Goal: Task Accomplishment & Management: Manage account settings

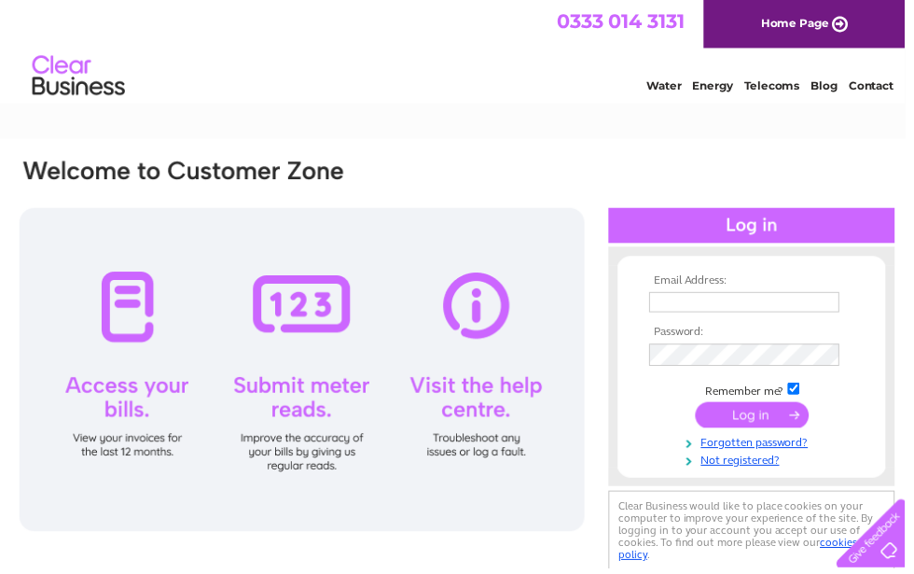
click at [725, 298] on input "text" at bounding box center [752, 305] width 192 height 21
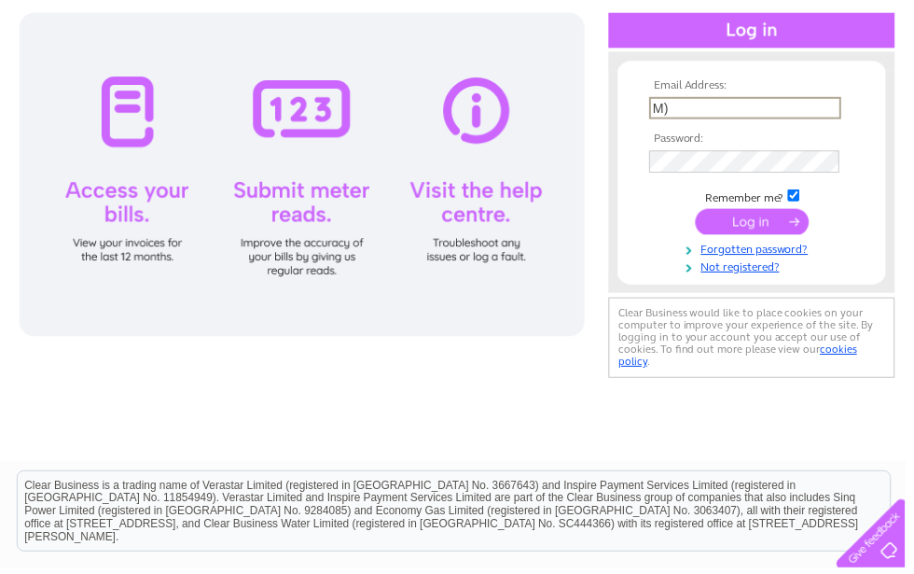
type input "M"
type input "el54@icloud.com"
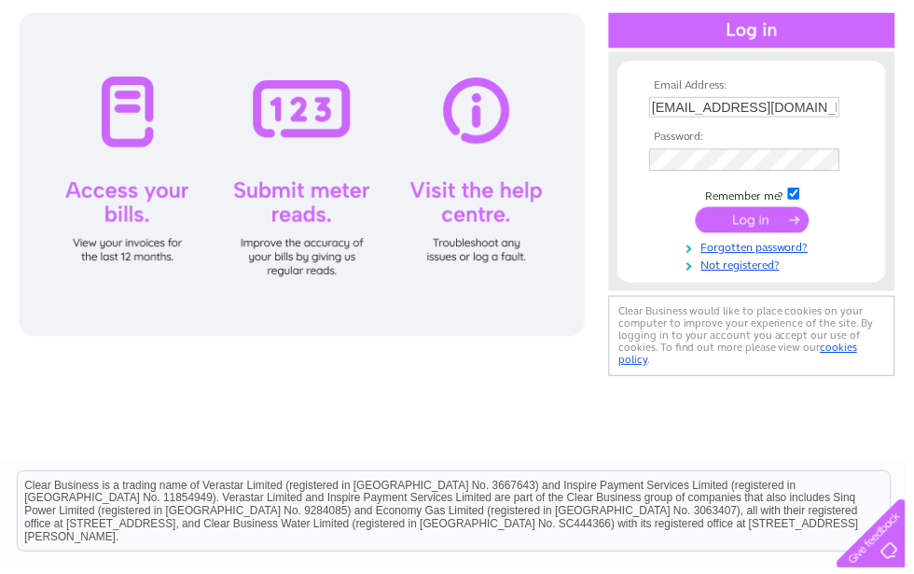
click at [757, 233] on input "submit" at bounding box center [759, 222] width 115 height 26
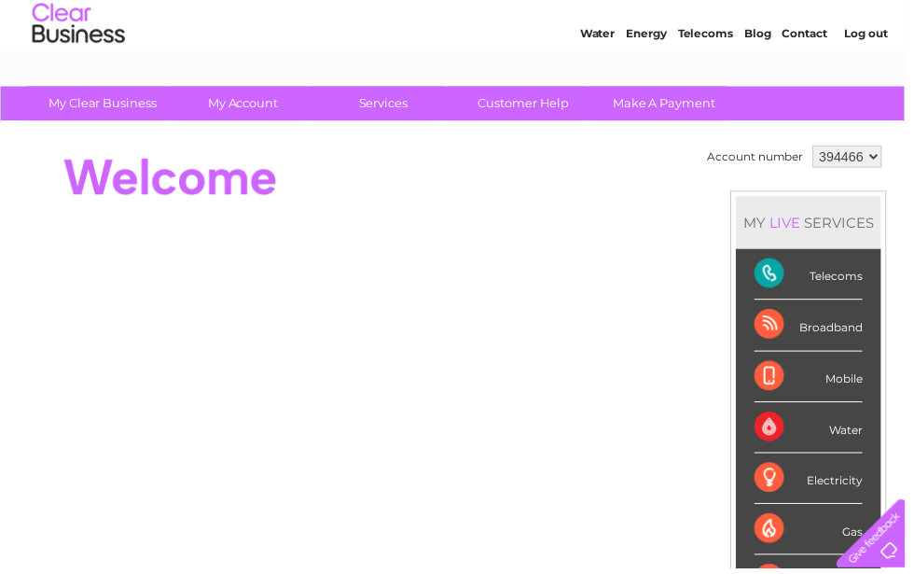
scroll to position [54, 0]
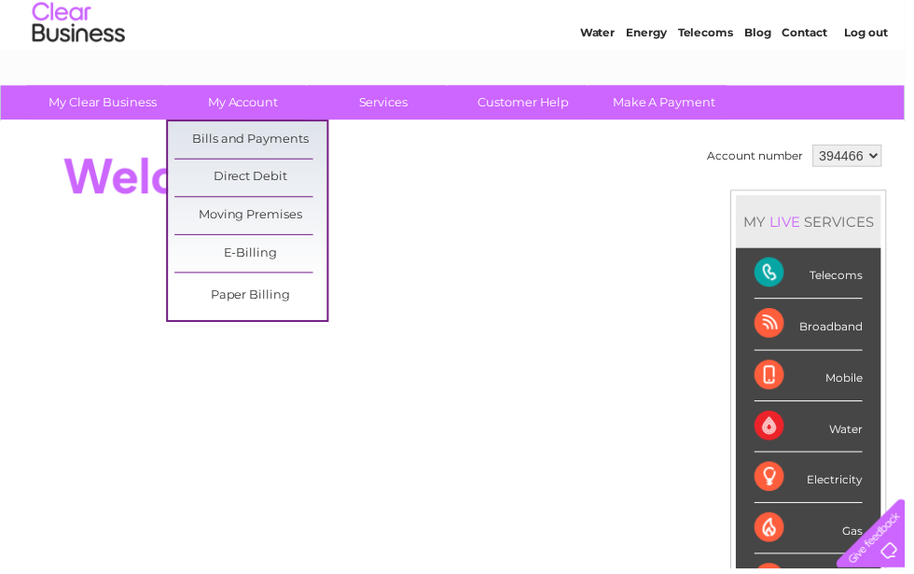
click at [287, 143] on link "Bills and Payments" at bounding box center [253, 140] width 154 height 37
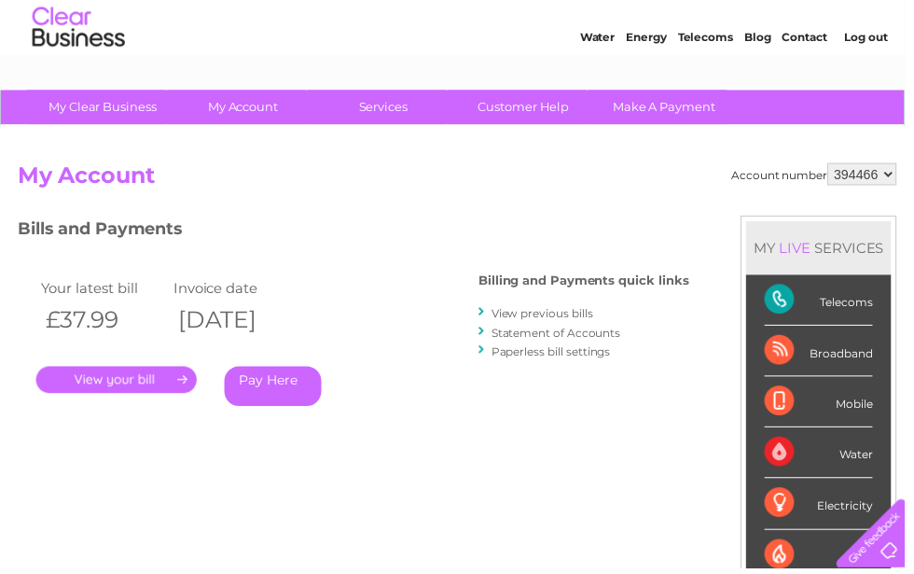
scroll to position [50, 0]
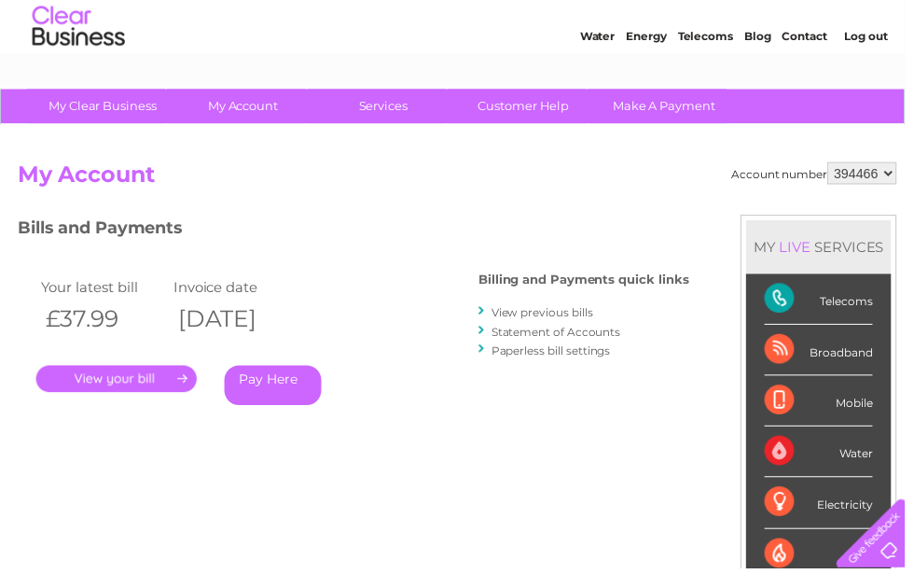
click at [574, 308] on link "View previous bills" at bounding box center [547, 315] width 103 height 14
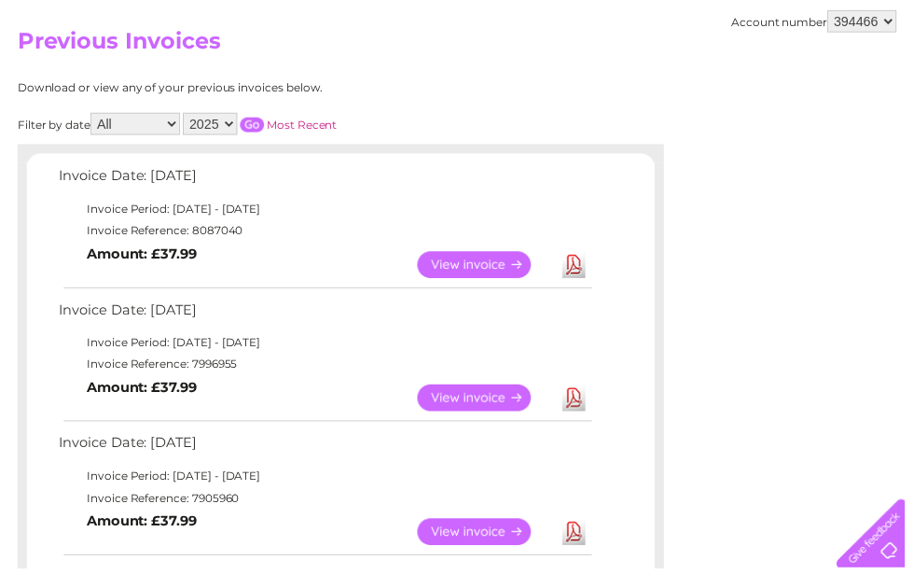
scroll to position [189, 0]
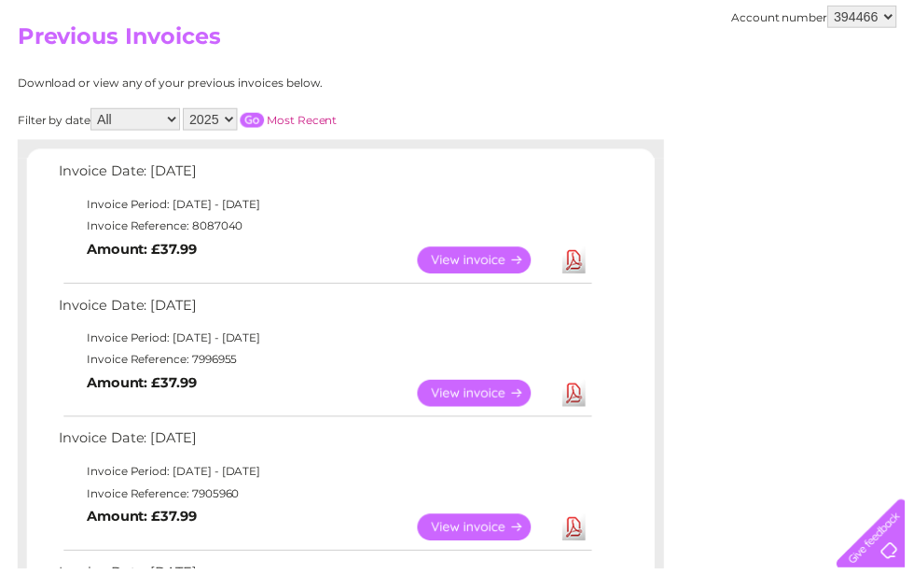
click at [525, 267] on link "View" at bounding box center [490, 262] width 137 height 27
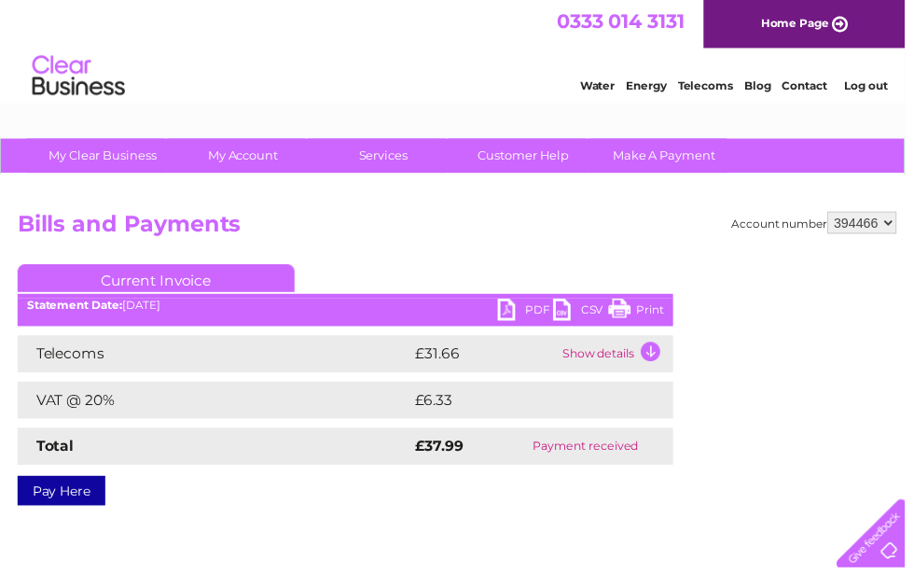
click at [513, 318] on link "PDF" at bounding box center [531, 314] width 56 height 27
click at [896, 227] on select "394466 394468" at bounding box center [871, 225] width 70 height 22
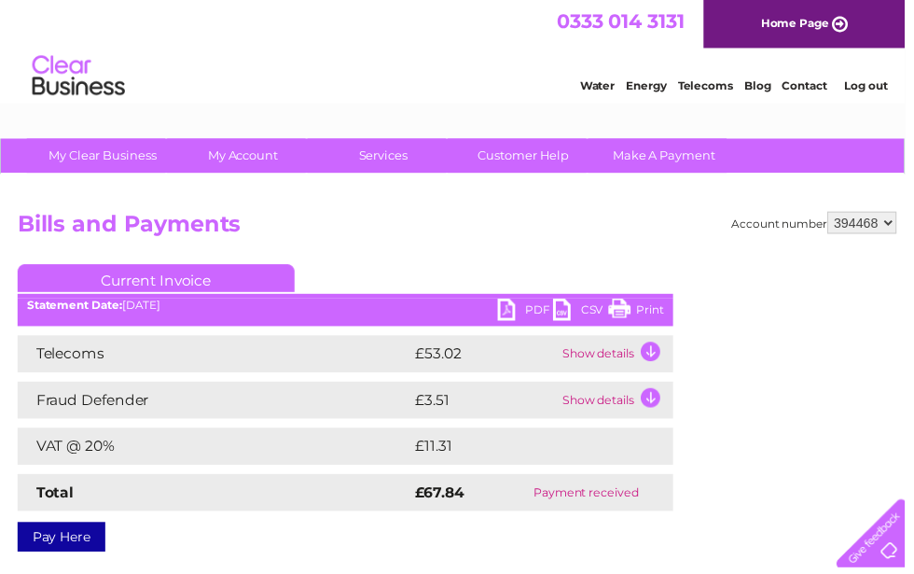
click at [510, 316] on link "PDF" at bounding box center [531, 314] width 56 height 27
click at [513, 312] on link "PDF" at bounding box center [531, 314] width 56 height 27
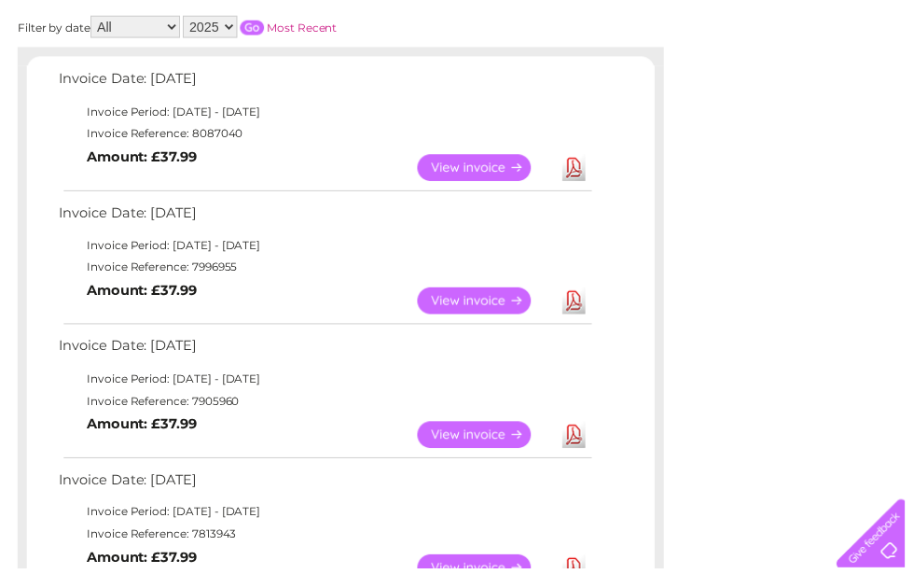
scroll to position [282, 0]
click at [489, 301] on link "View" at bounding box center [490, 304] width 137 height 27
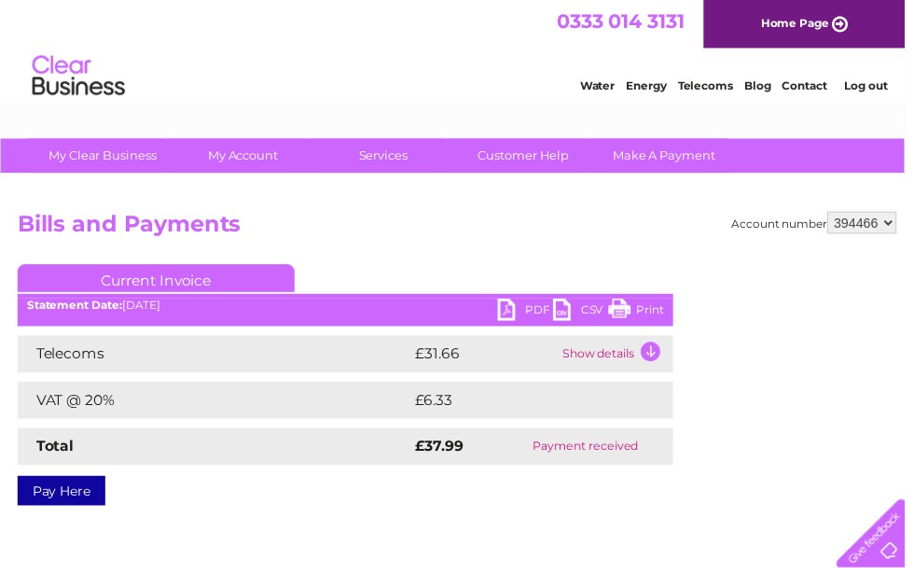
click at [520, 317] on link "PDF" at bounding box center [531, 314] width 56 height 27
click at [894, 224] on select "394466 394468" at bounding box center [871, 225] width 70 height 22
select select "394468"
click at [896, 228] on select "394466 394468" at bounding box center [871, 225] width 70 height 22
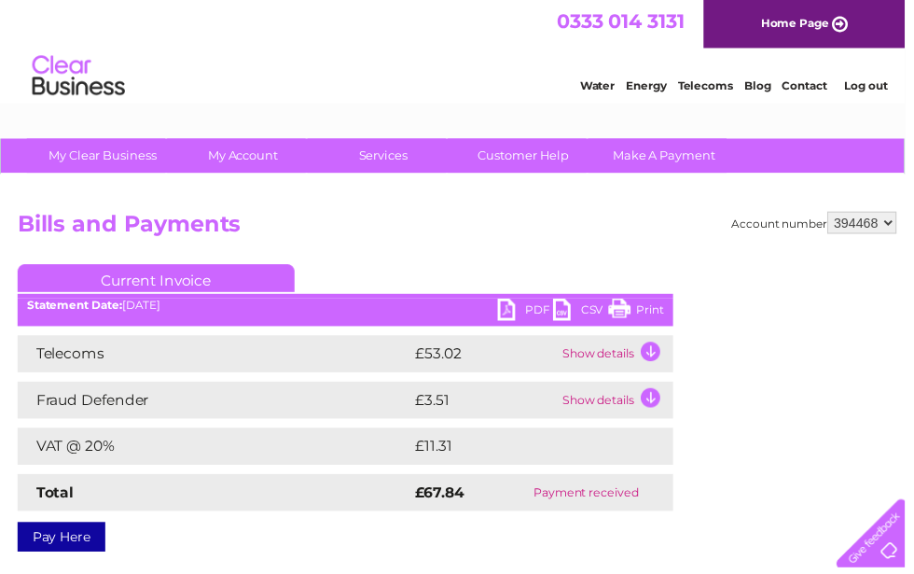
click at [665, 353] on td "Show details" at bounding box center [621, 357] width 117 height 37
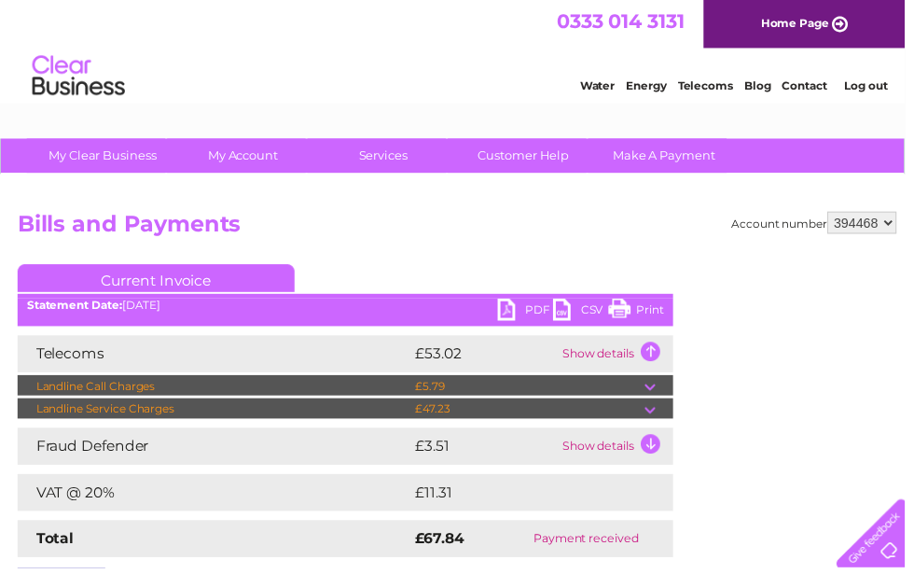
click at [658, 389] on td at bounding box center [665, 390] width 29 height 22
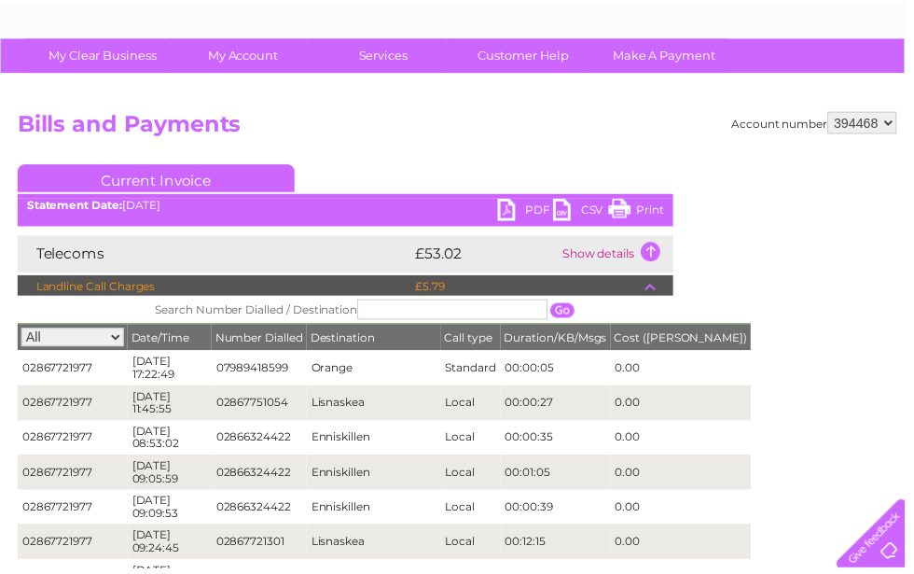
scroll to position [89, 0]
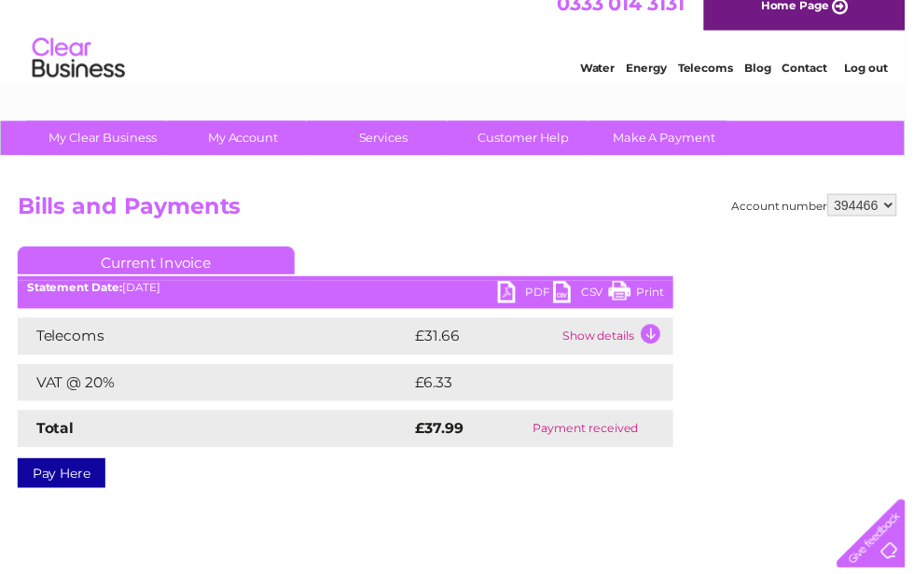
scroll to position [19, 0]
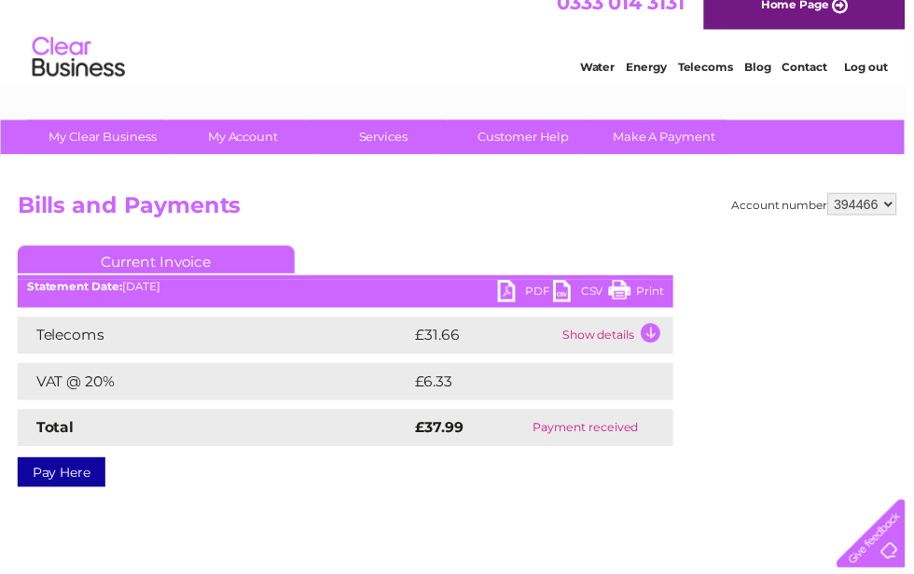
click at [897, 207] on select "394466 394468" at bounding box center [871, 206] width 70 height 22
select select "394468"
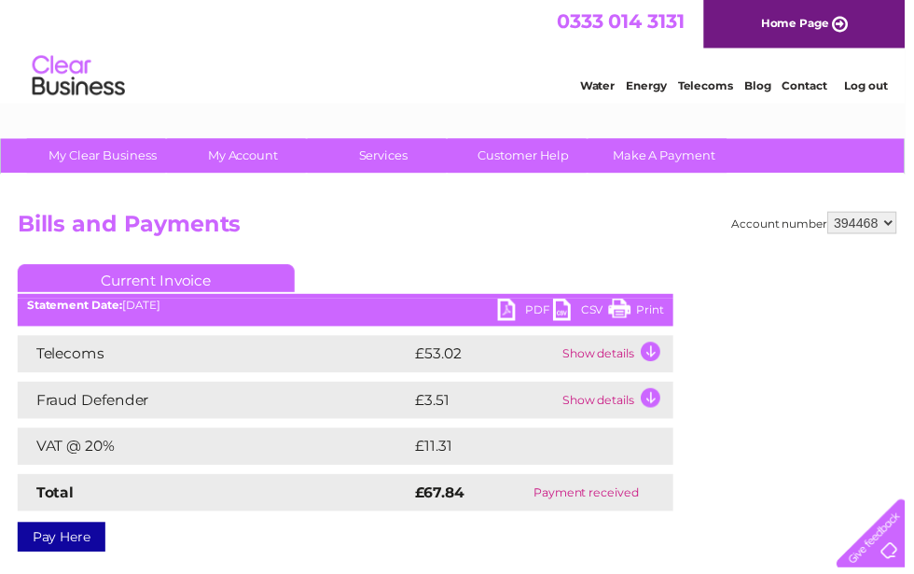
click at [518, 312] on link "PDF" at bounding box center [531, 314] width 56 height 27
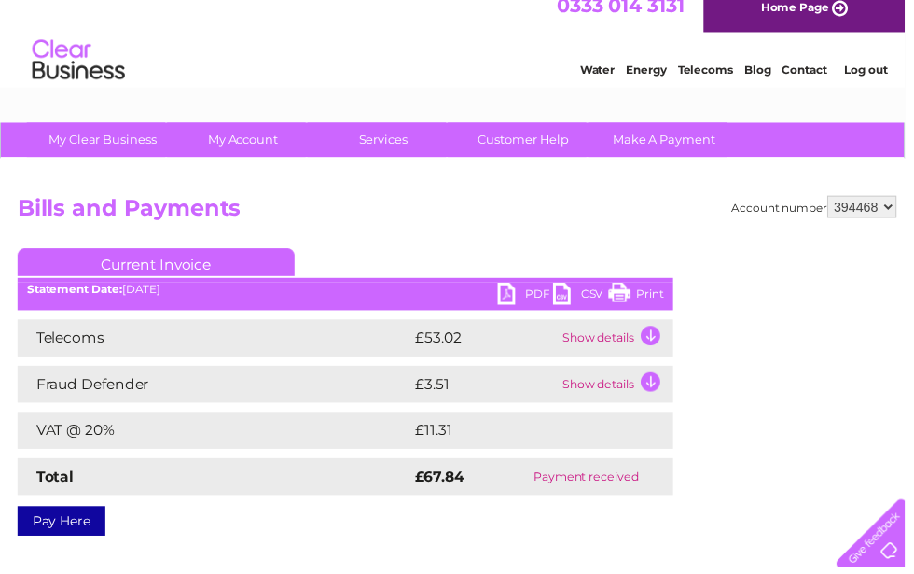
scroll to position [19, 0]
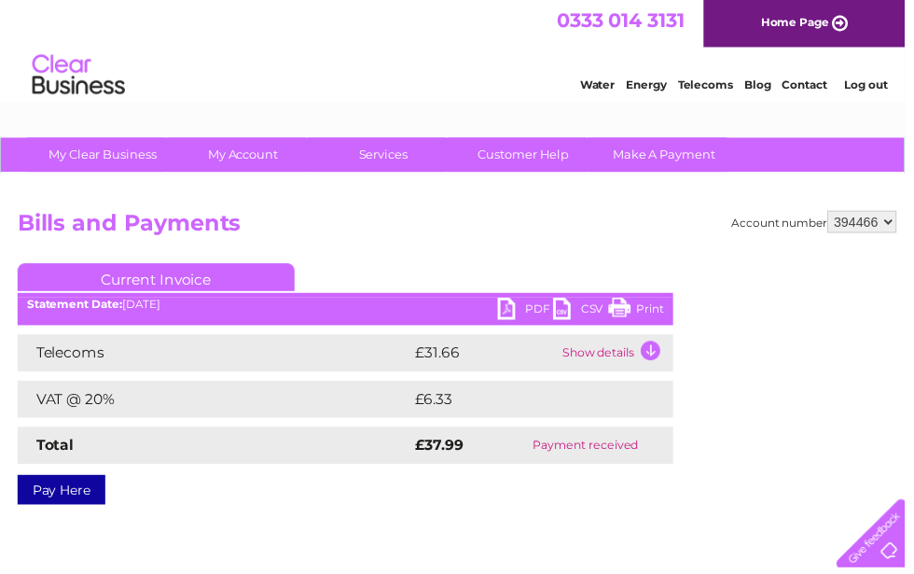
click at [891, 223] on select "394466 394468" at bounding box center [871, 224] width 70 height 22
select select "394468"
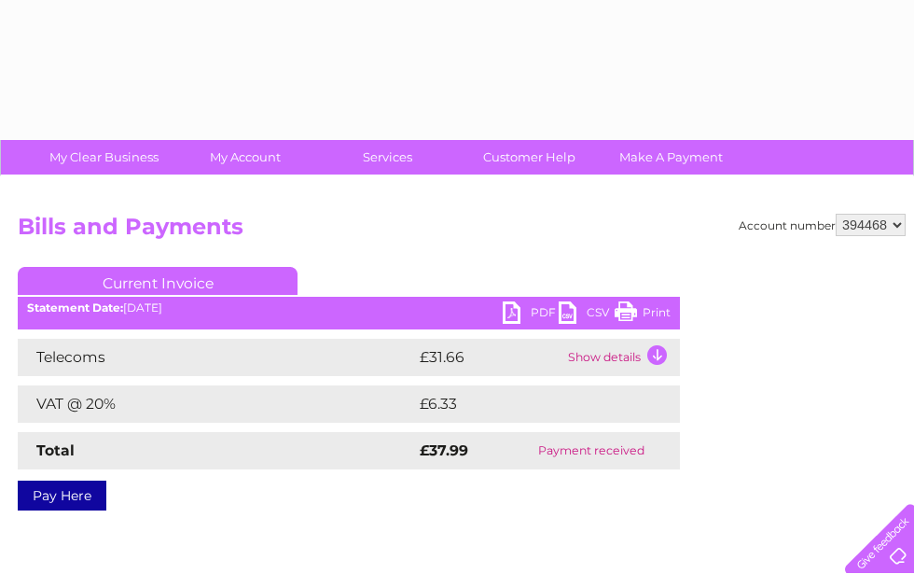
select select "394468"
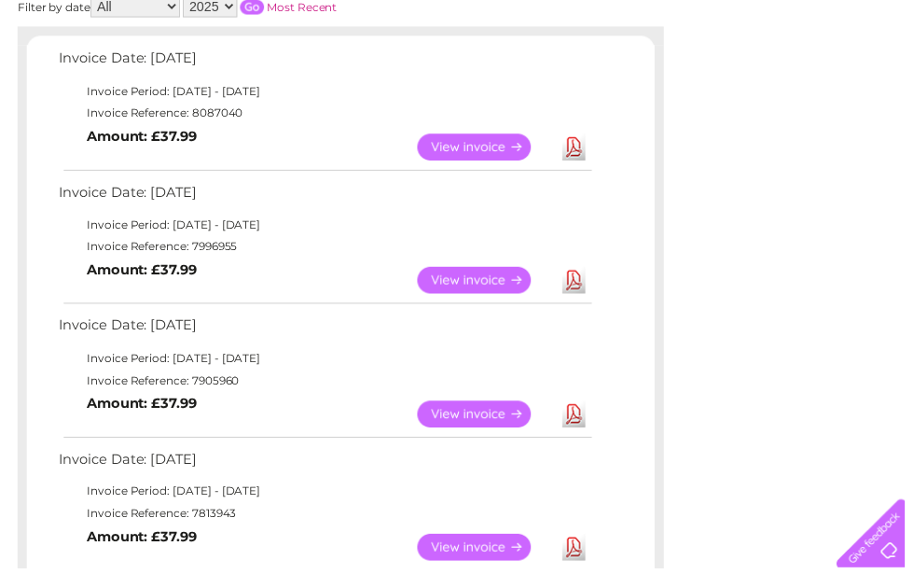
scroll to position [304, 0]
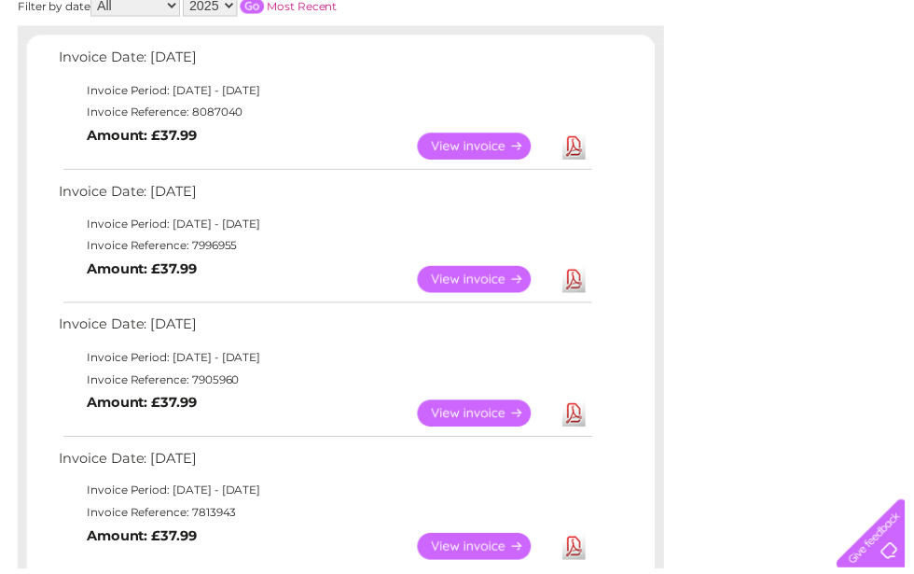
click at [494, 413] on link "View" at bounding box center [490, 417] width 137 height 27
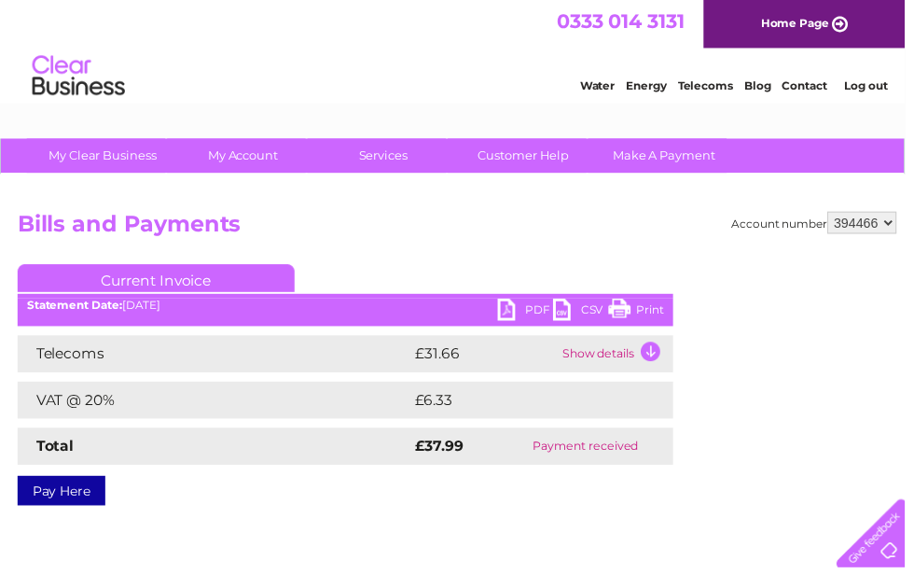
click at [523, 312] on link "PDF" at bounding box center [531, 314] width 56 height 27
click at [895, 229] on select "394466 394468" at bounding box center [871, 225] width 70 height 22
select select "394468"
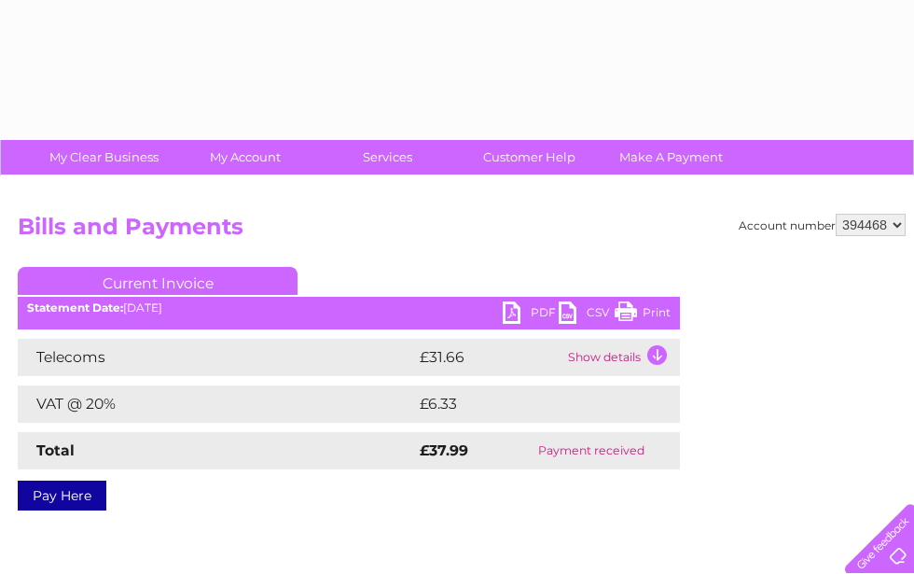
select select "394468"
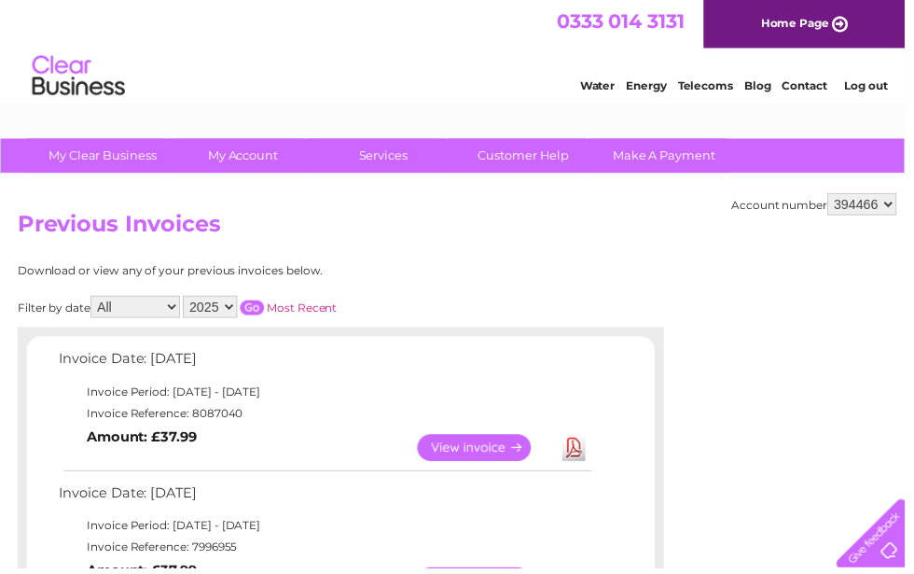
click at [897, 211] on select "394466 394468" at bounding box center [871, 206] width 70 height 22
select select "394468"
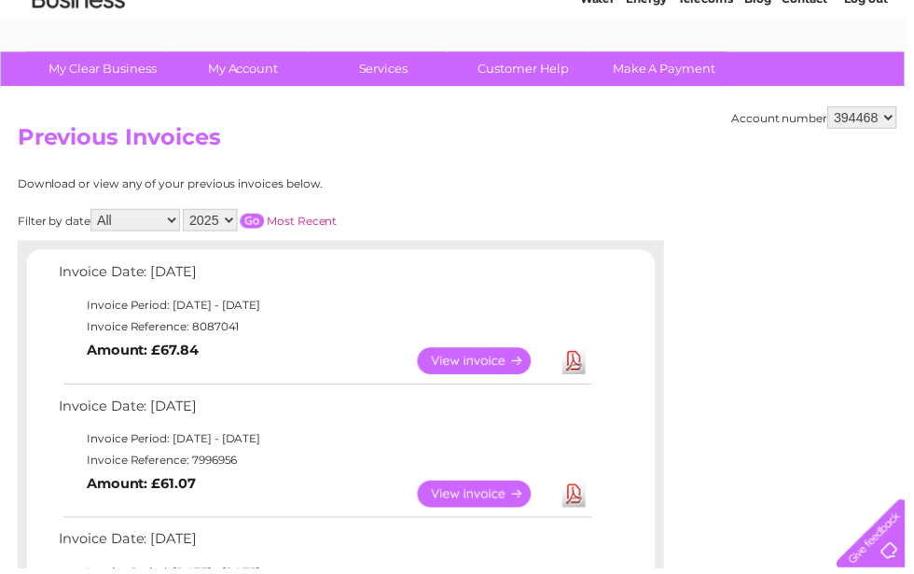
scroll to position [89, 0]
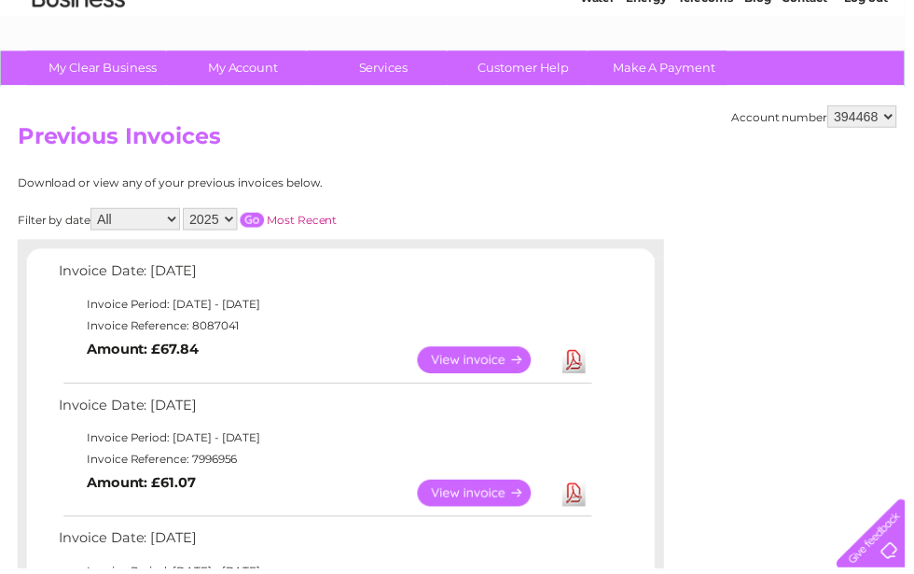
click at [464, 498] on link "View" at bounding box center [490, 497] width 137 height 27
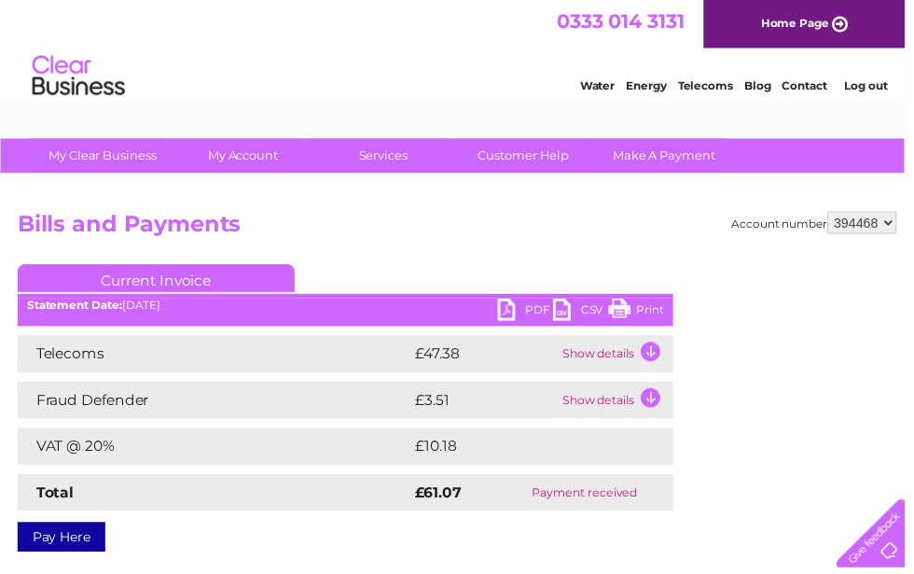
click at [519, 313] on link "PDF" at bounding box center [531, 314] width 56 height 27
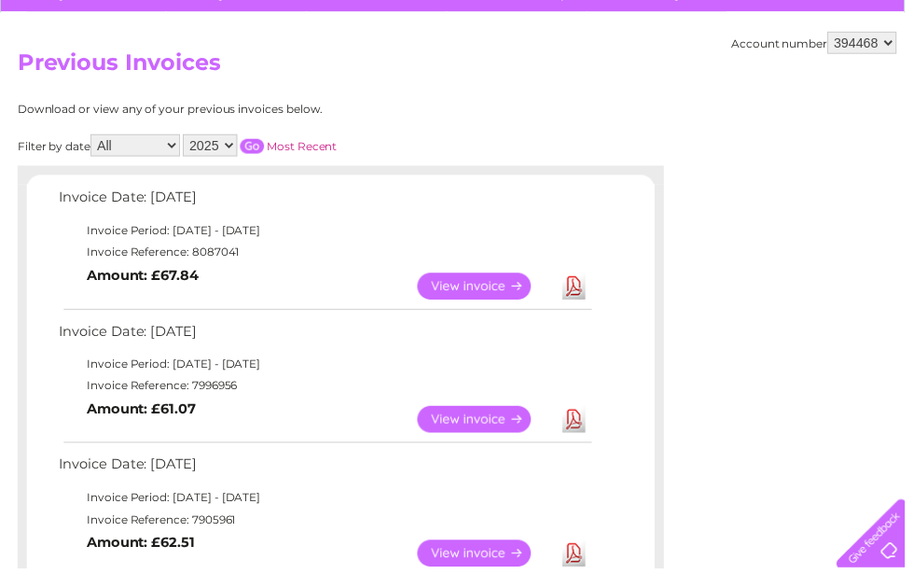
scroll to position [178, 0]
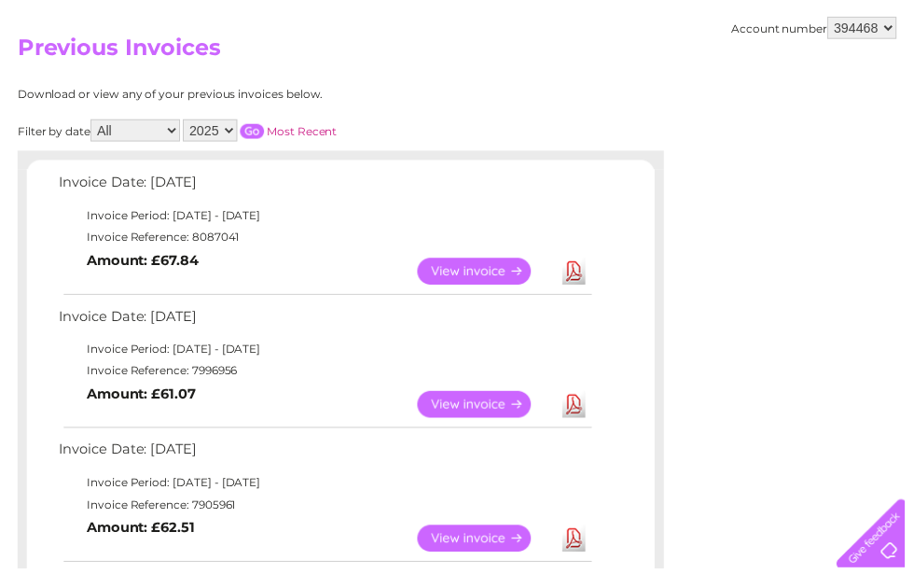
click at [492, 541] on link "View" at bounding box center [490, 543] width 137 height 27
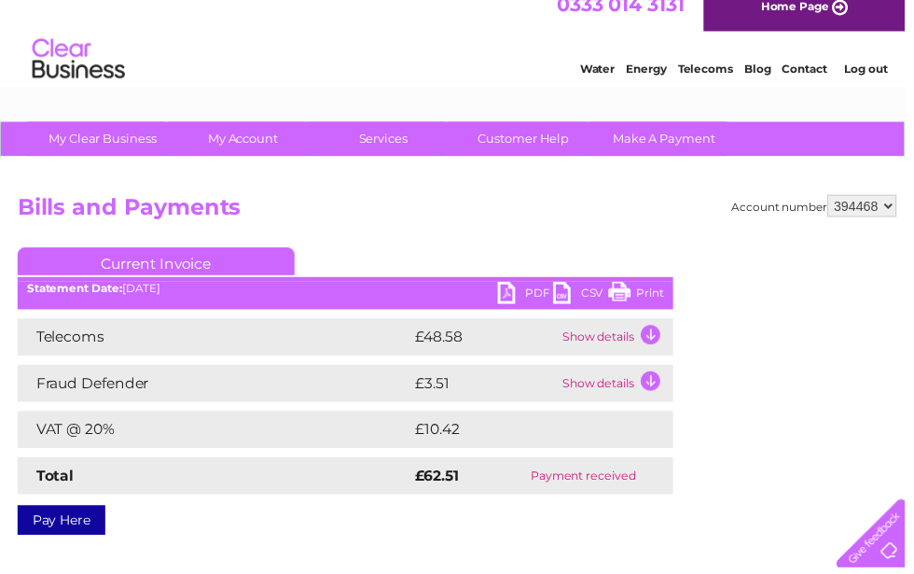
scroll to position [16, 0]
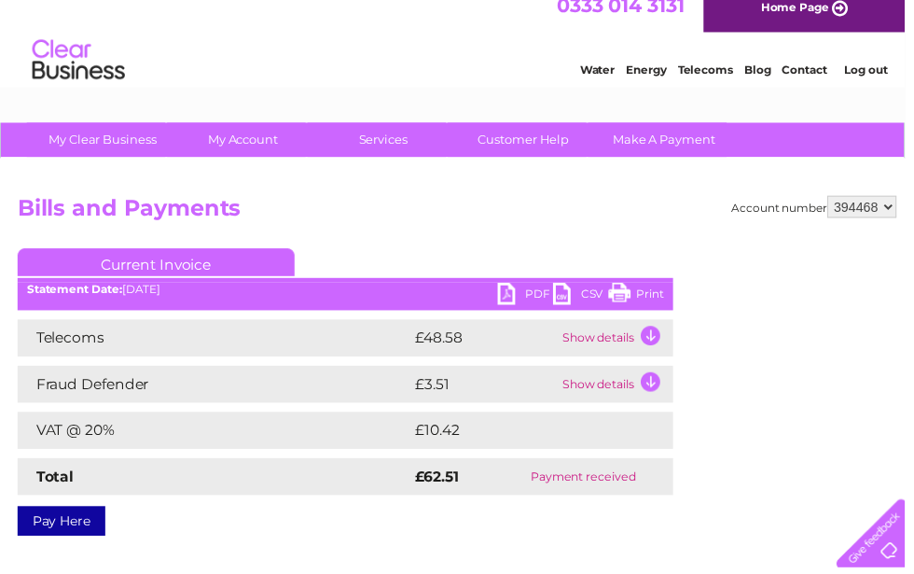
click at [510, 301] on link "PDF" at bounding box center [531, 298] width 56 height 27
